Goal: Task Accomplishment & Management: Manage account settings

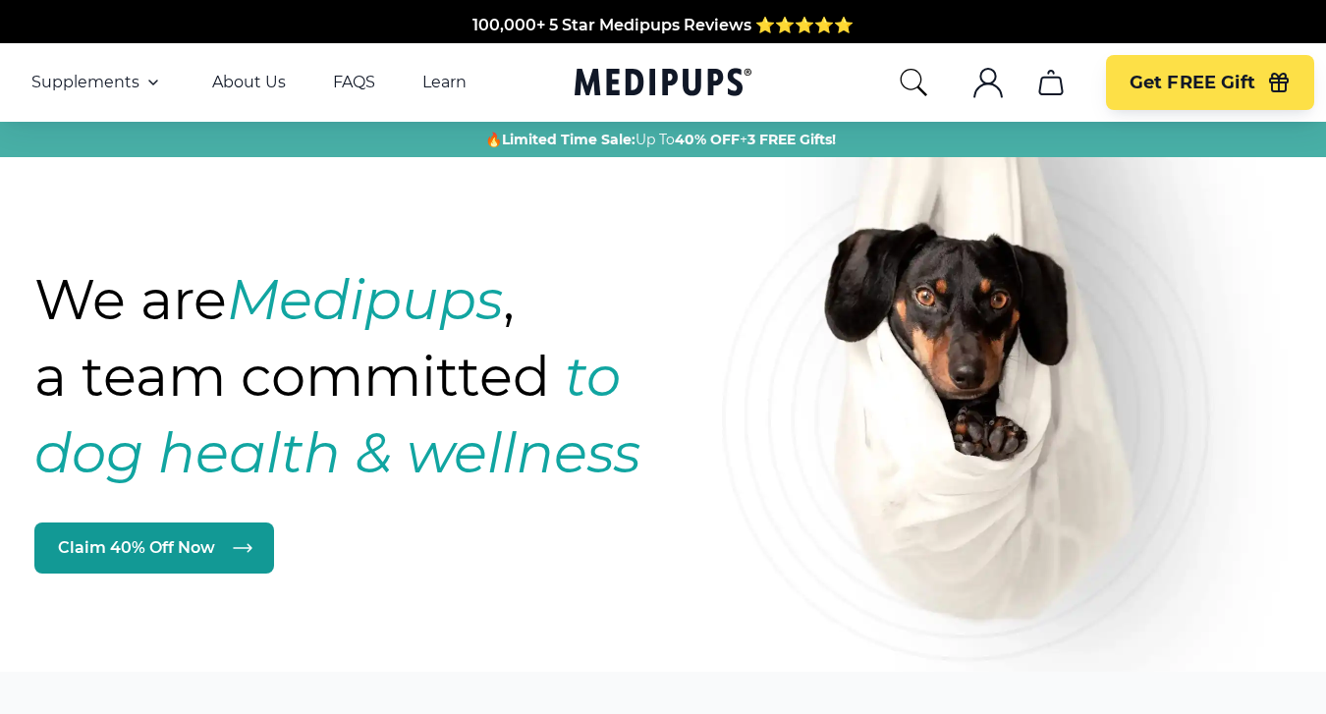
click at [987, 85] on icon ".cls-1{fill:none;stroke:currentColor;stroke-miterlimit:10;stroke-width:1.5px;}" at bounding box center [988, 82] width 31 height 31
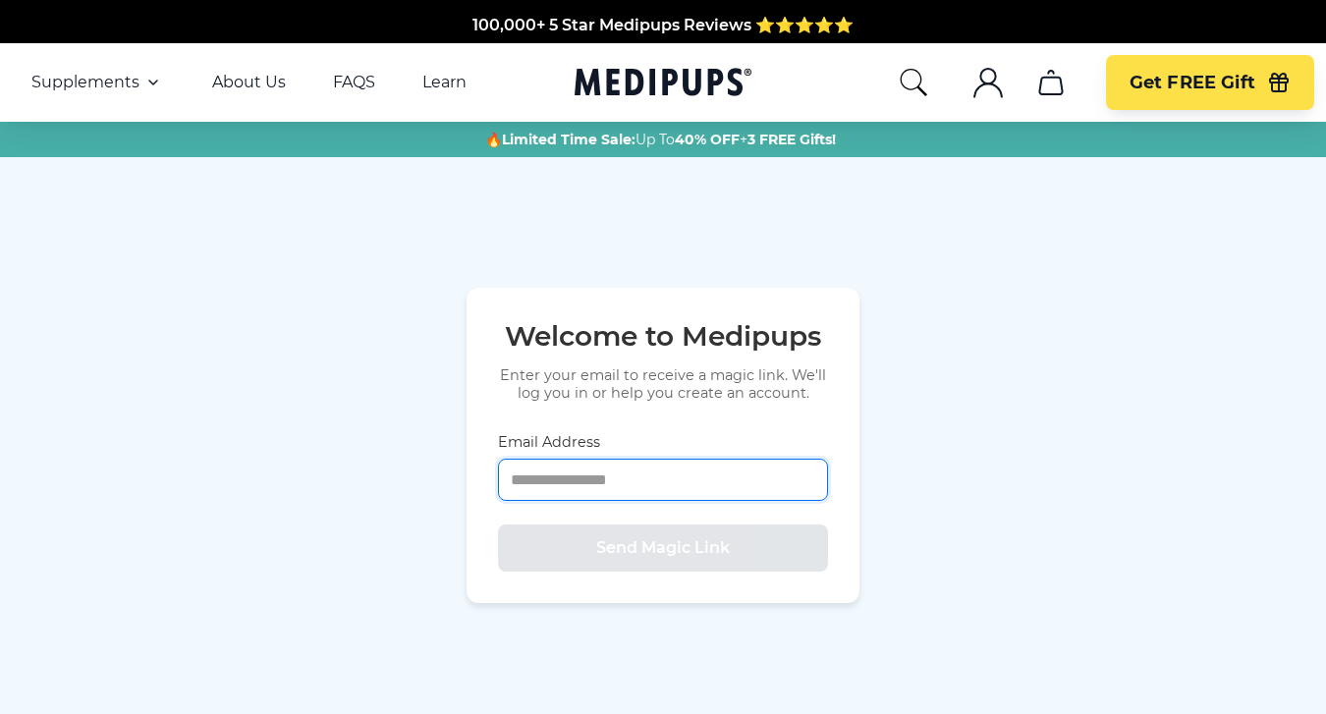
click at [639, 477] on input "Email Address" at bounding box center [663, 480] width 330 height 42
type input "**********"
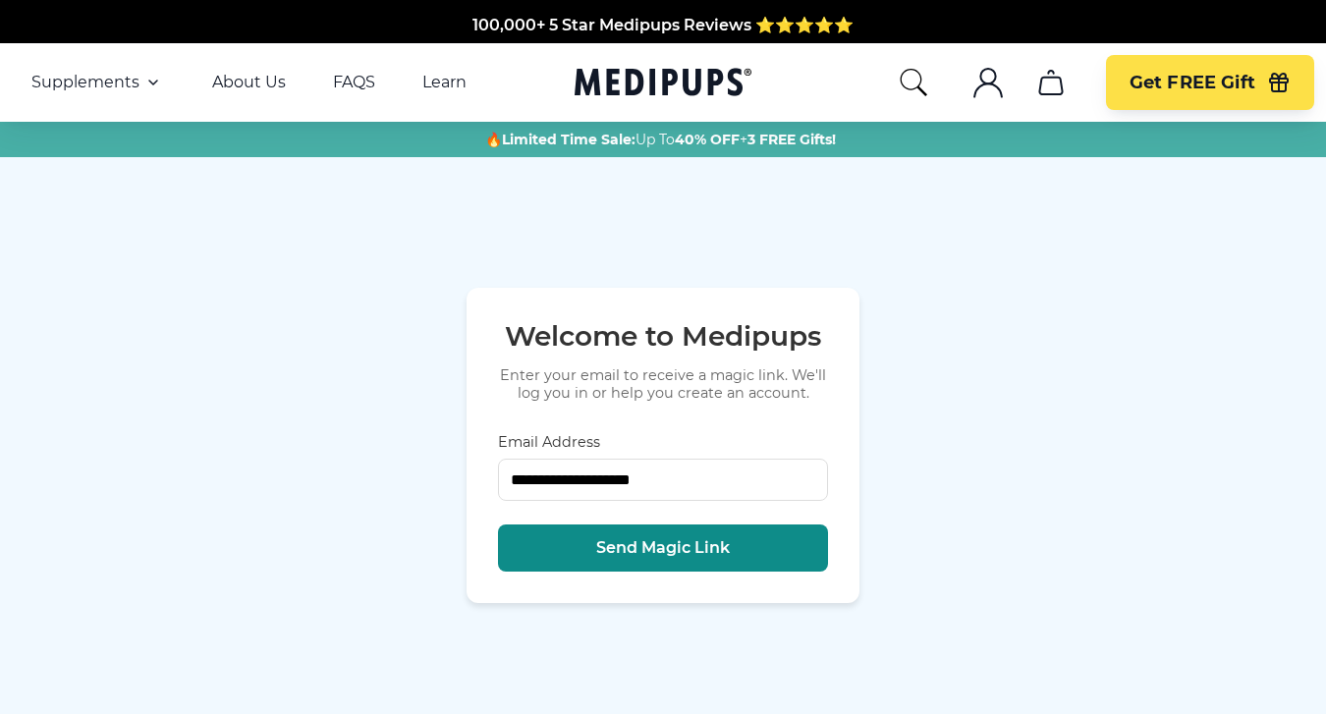
click at [649, 550] on span "Send Magic Link" at bounding box center [663, 548] width 134 height 20
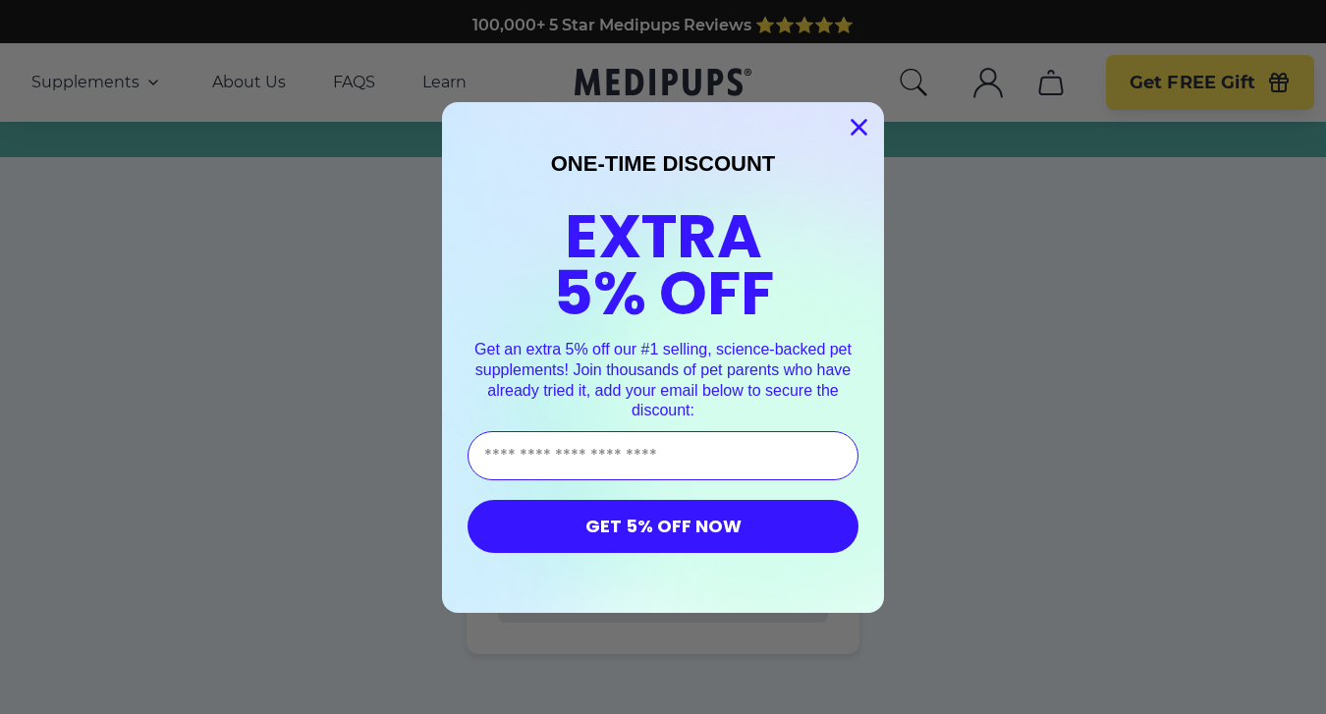
click at [856, 133] on circle "Close dialog" at bounding box center [859, 126] width 32 height 32
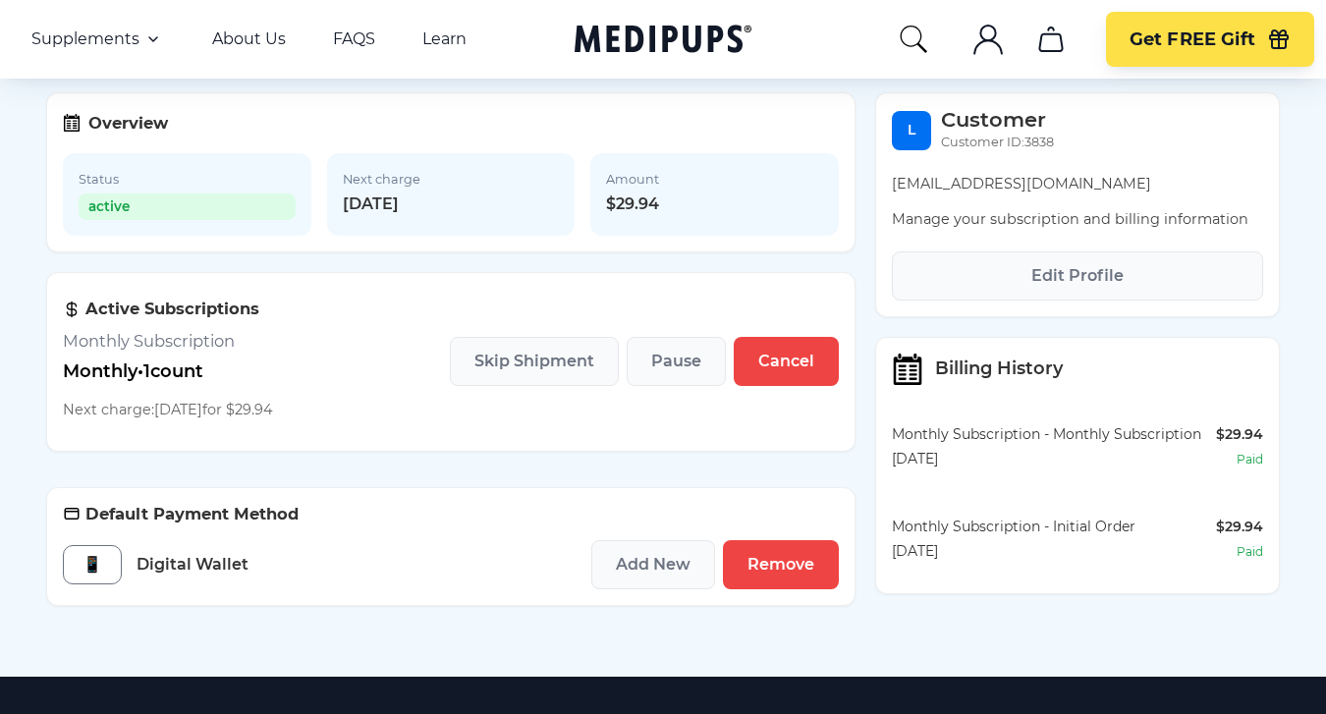
scroll to position [189, 0]
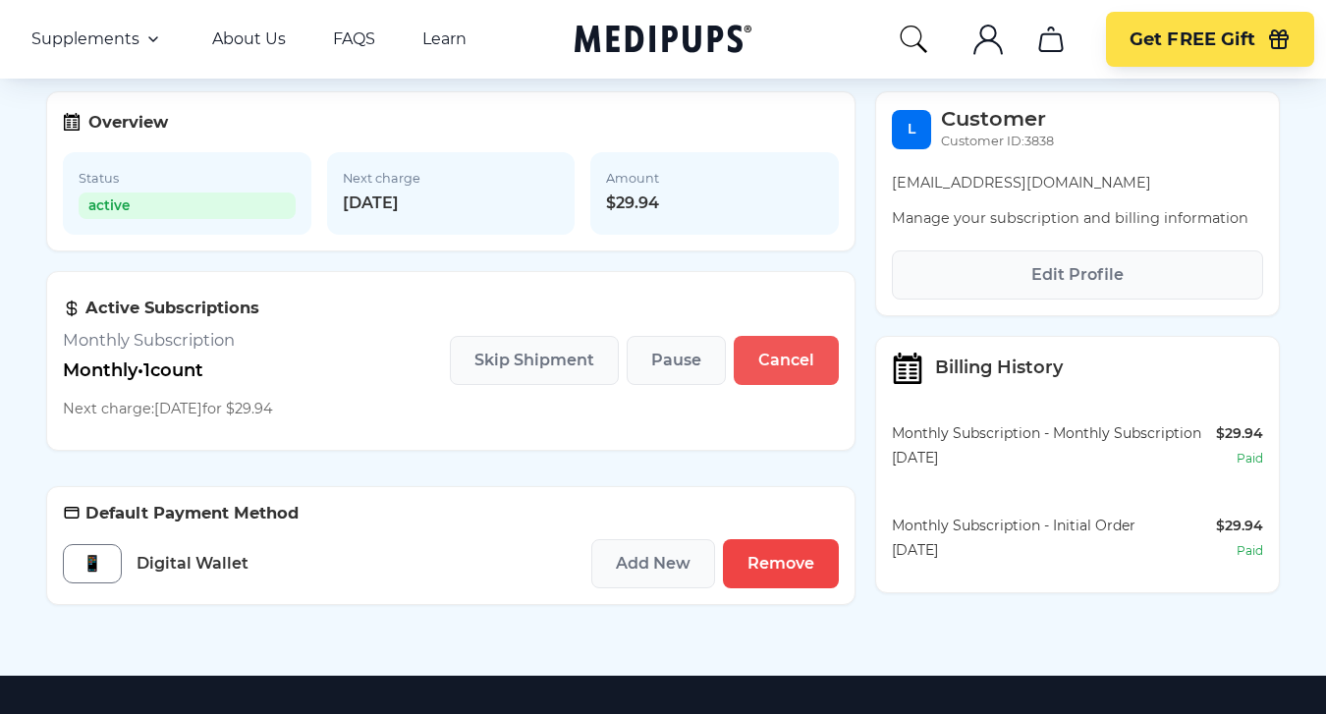
click at [778, 354] on span "Cancel" at bounding box center [787, 361] width 56 height 20
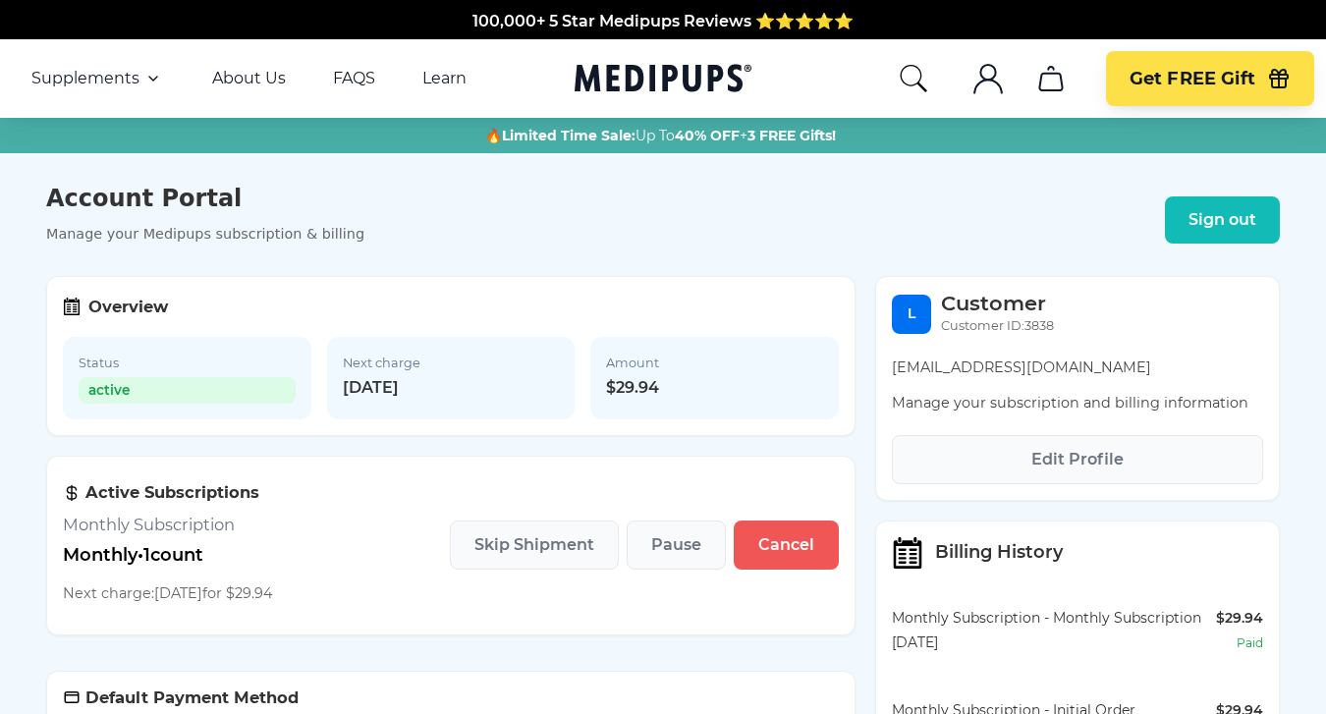
scroll to position [0, 0]
